Goal: Register for event/course

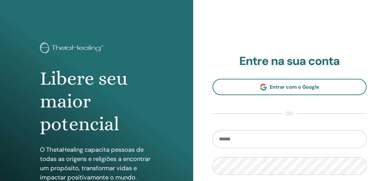
scroll to position [114, 0]
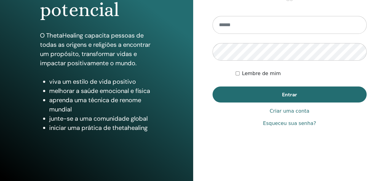
click at [244, 74] on font "Lembre de mim" at bounding box center [261, 73] width 39 height 6
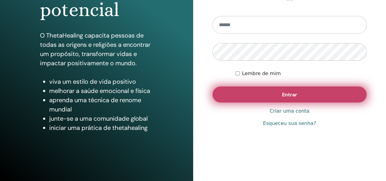
click at [288, 94] on font "Entrar" at bounding box center [289, 94] width 15 height 6
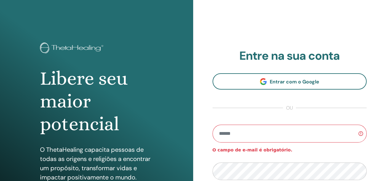
click at [242, 135] on input "email" at bounding box center [290, 134] width 155 height 18
type input "**********"
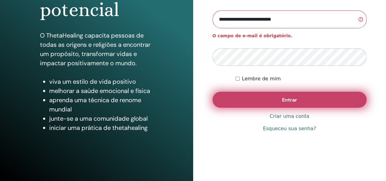
click at [288, 99] on font "Entrar" at bounding box center [289, 100] width 15 height 6
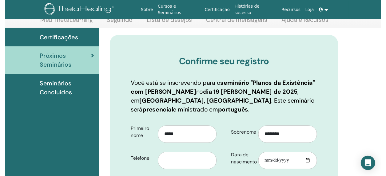
scroll to position [61, 0]
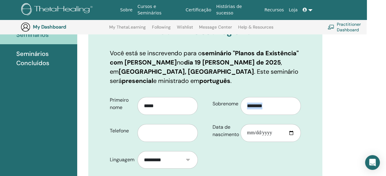
click at [367, 92] on html "Sobre Cursos e Seminários Certificação Histórias de sucesso Recursos Loja NL No…" at bounding box center [174, 4] width 386 height 176
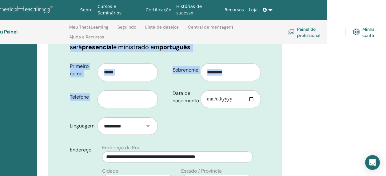
scroll to position [121, 59]
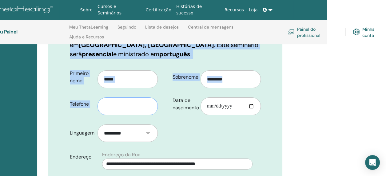
click at [126, 112] on input "text" at bounding box center [128, 107] width 60 height 18
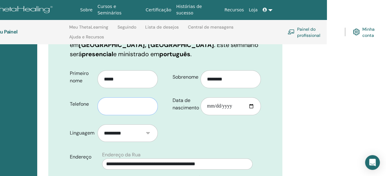
type input "**********"
click at [210, 108] on input "Data de nascimento" at bounding box center [231, 107] width 60 height 18
type input "**********"
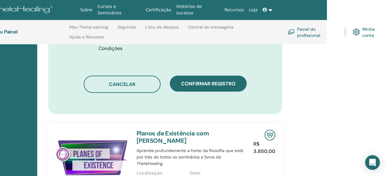
scroll to position [389, 59]
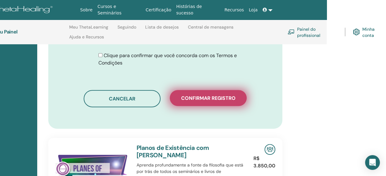
click at [205, 97] on font "Confirmar registro" at bounding box center [208, 98] width 54 height 6
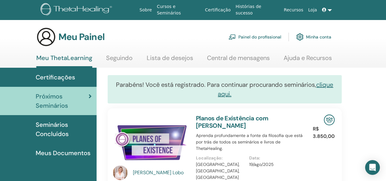
click at [53, 125] on font "Seminários Concluídos" at bounding box center [52, 129] width 33 height 17
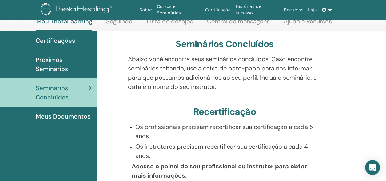
scroll to position [42, 0]
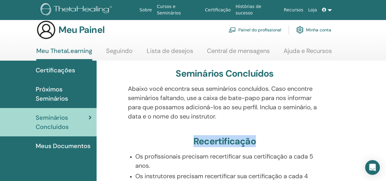
scroll to position [0, 0]
